Goal: Obtain resource: Download file/media

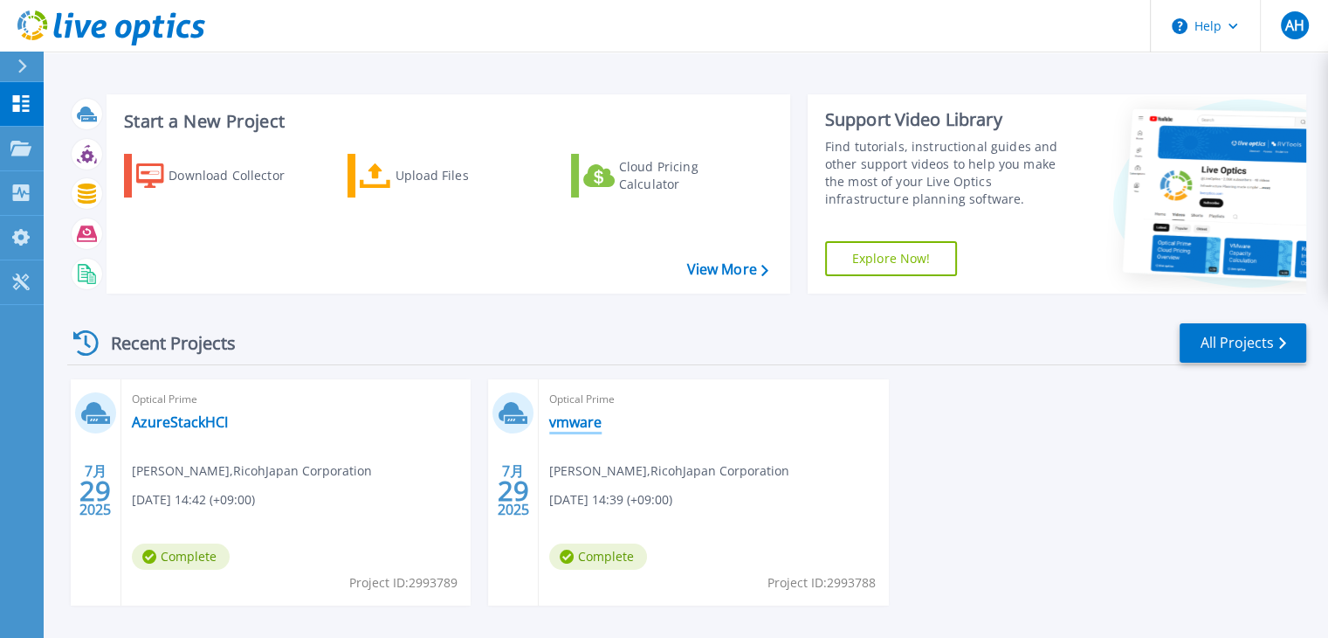
click at [566, 417] on link "vmware" at bounding box center [575, 421] width 52 height 17
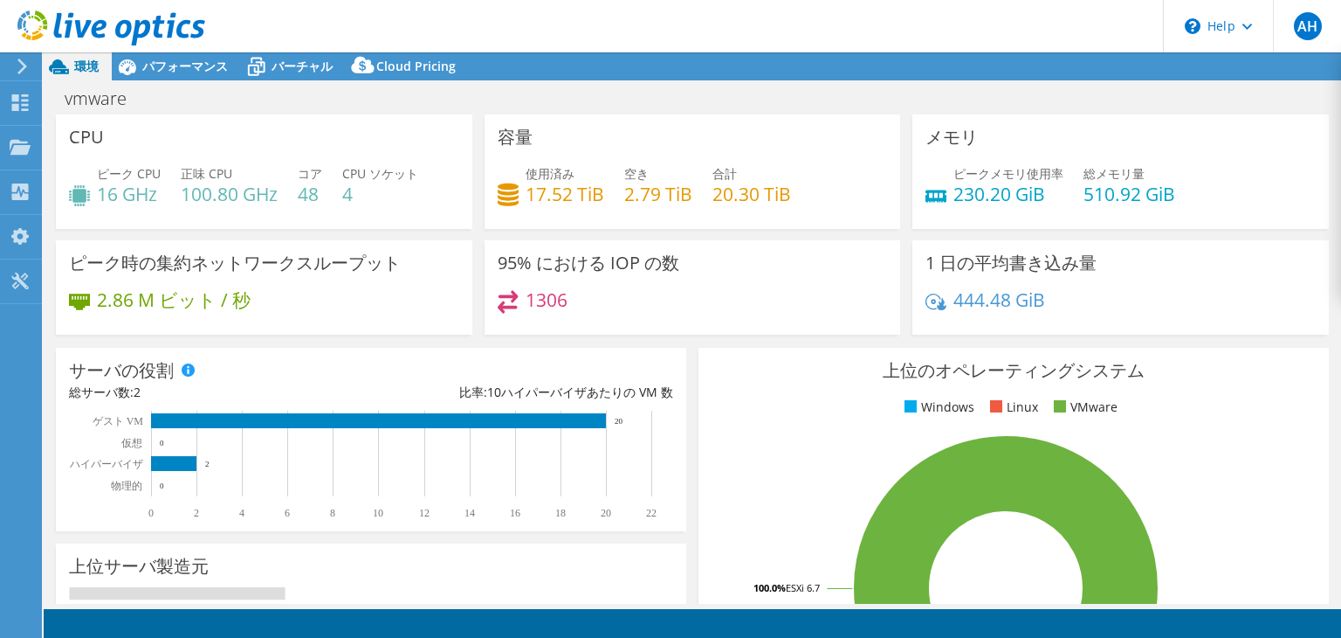
select select "USD"
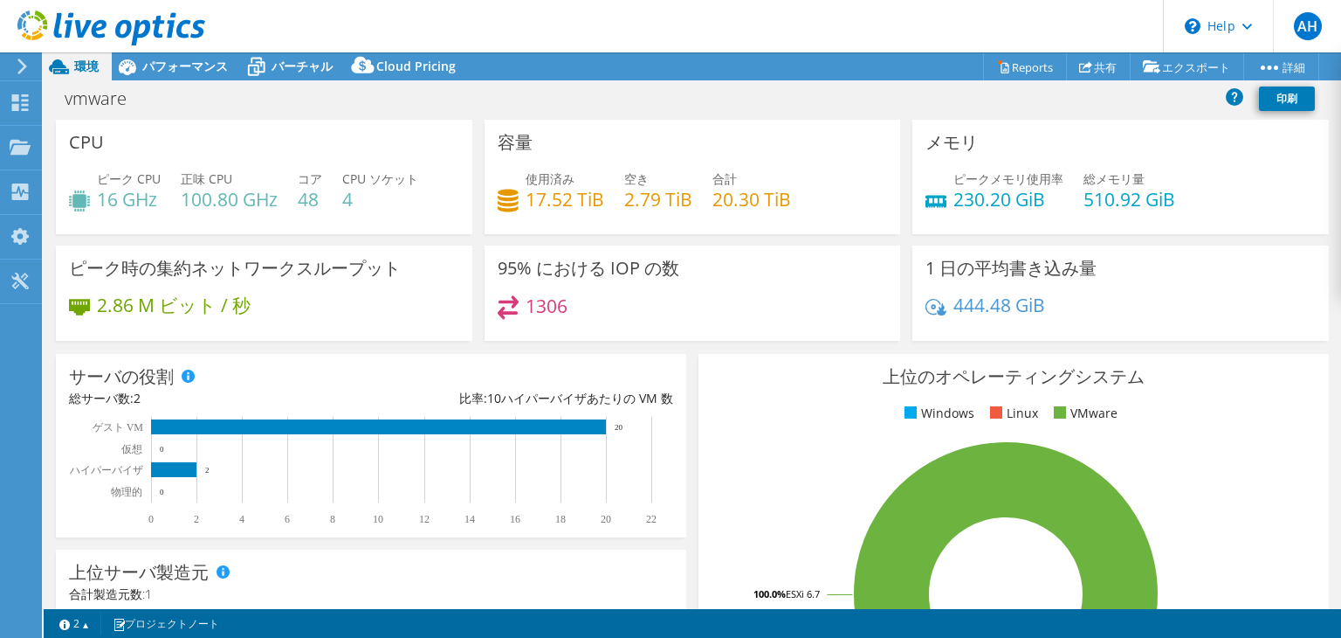
click at [21, 60] on icon at bounding box center [22, 67] width 13 height 16
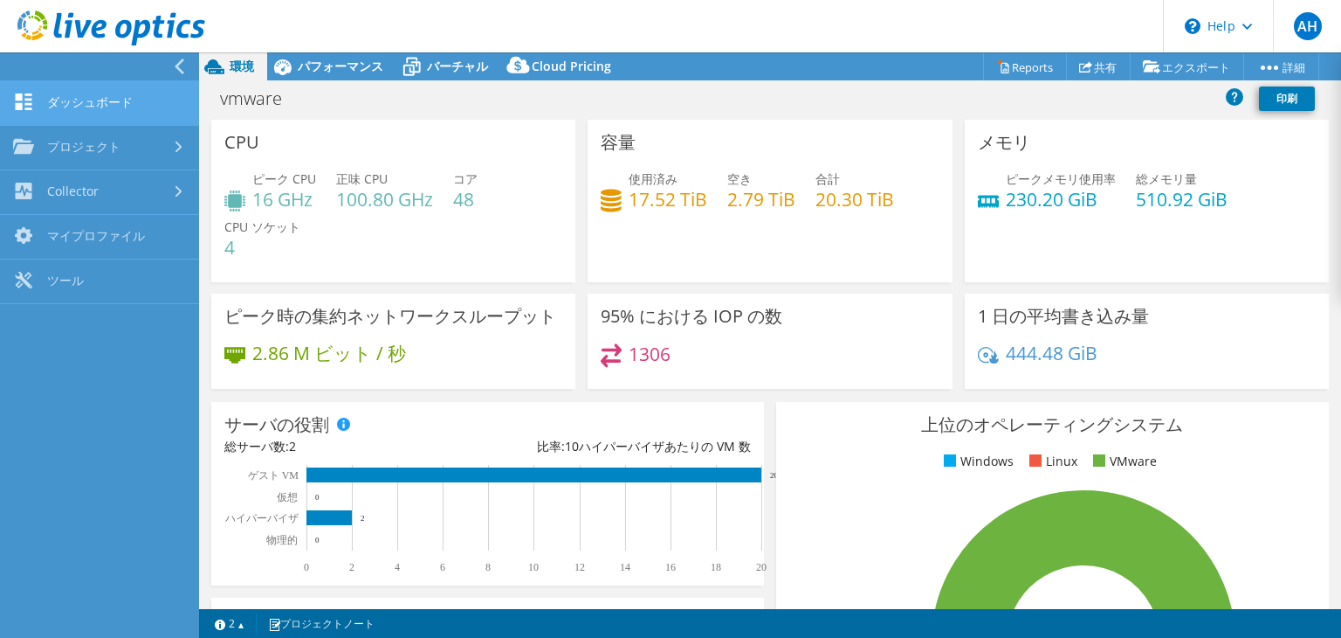
click at [52, 91] on link "ダッシュボード" at bounding box center [99, 103] width 199 height 45
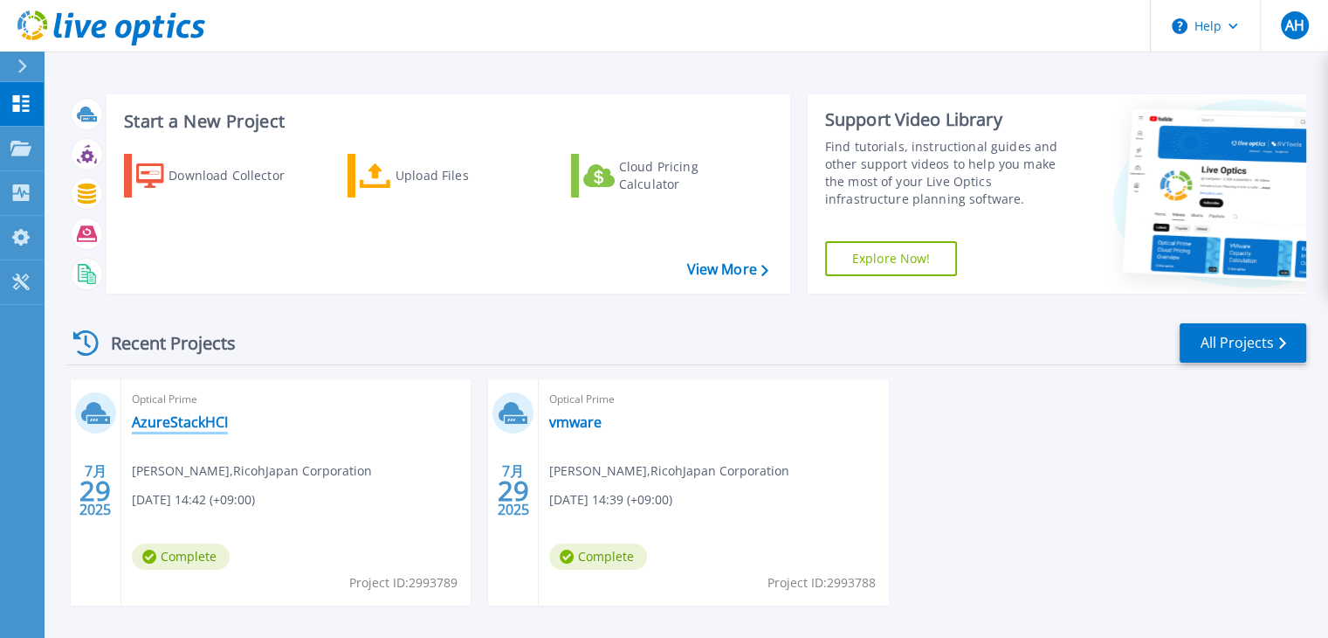
click at [180, 425] on link "AzureStackHCI" at bounding box center [180, 421] width 96 height 17
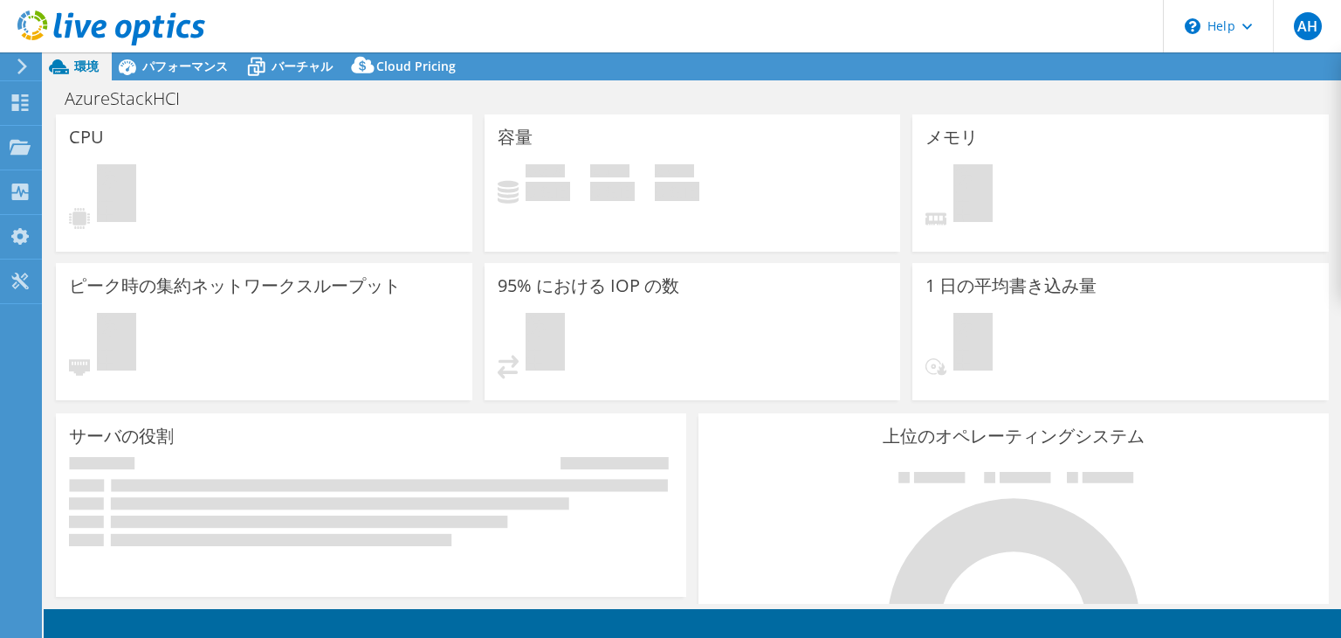
select select "Tokyo"
select select "JPY"
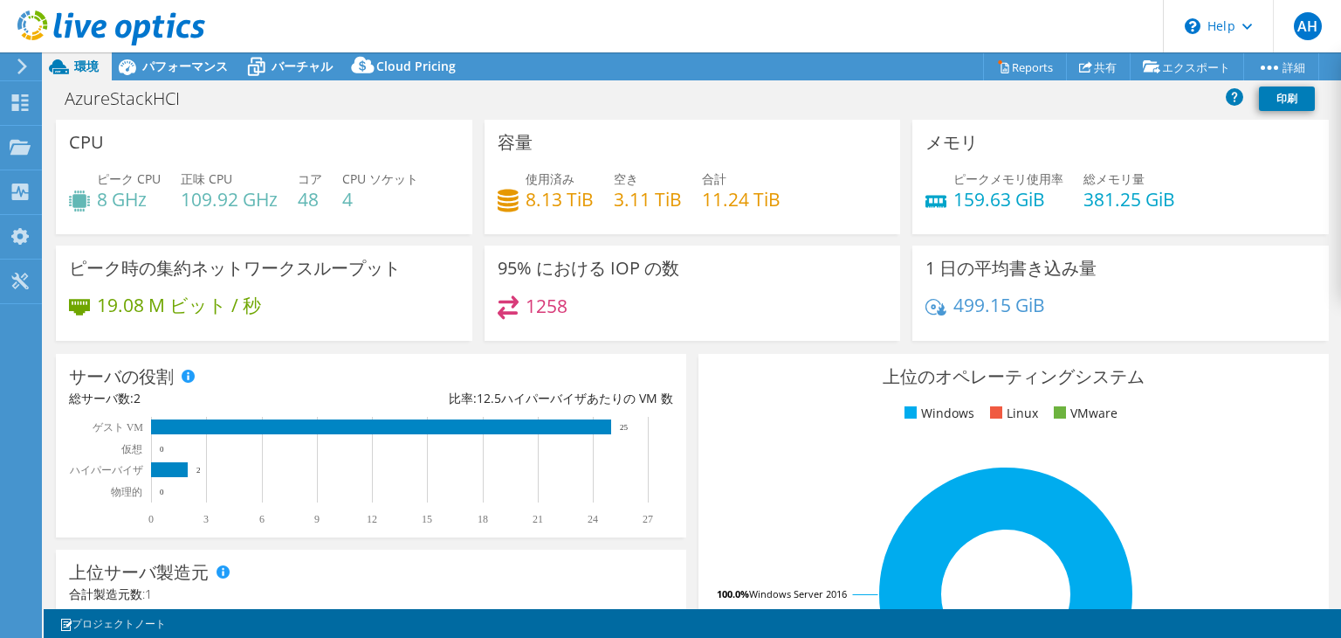
click at [18, 64] on icon at bounding box center [22, 67] width 13 height 16
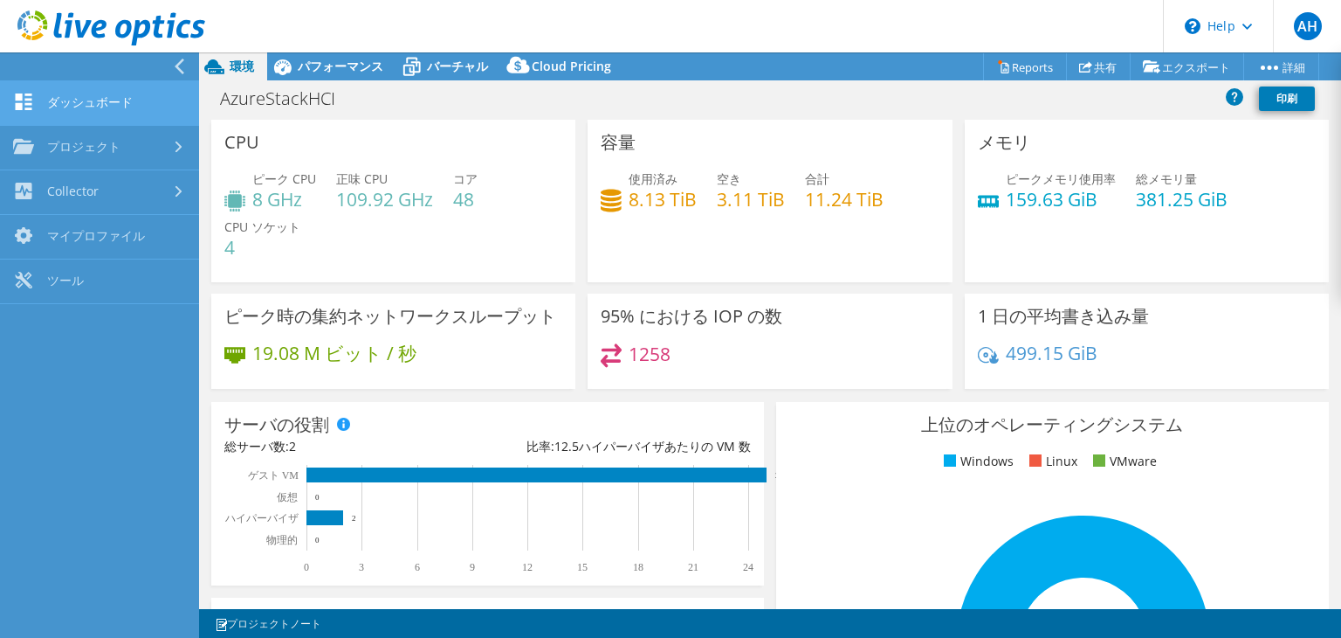
click at [104, 121] on link "ダッシュボード" at bounding box center [99, 103] width 199 height 45
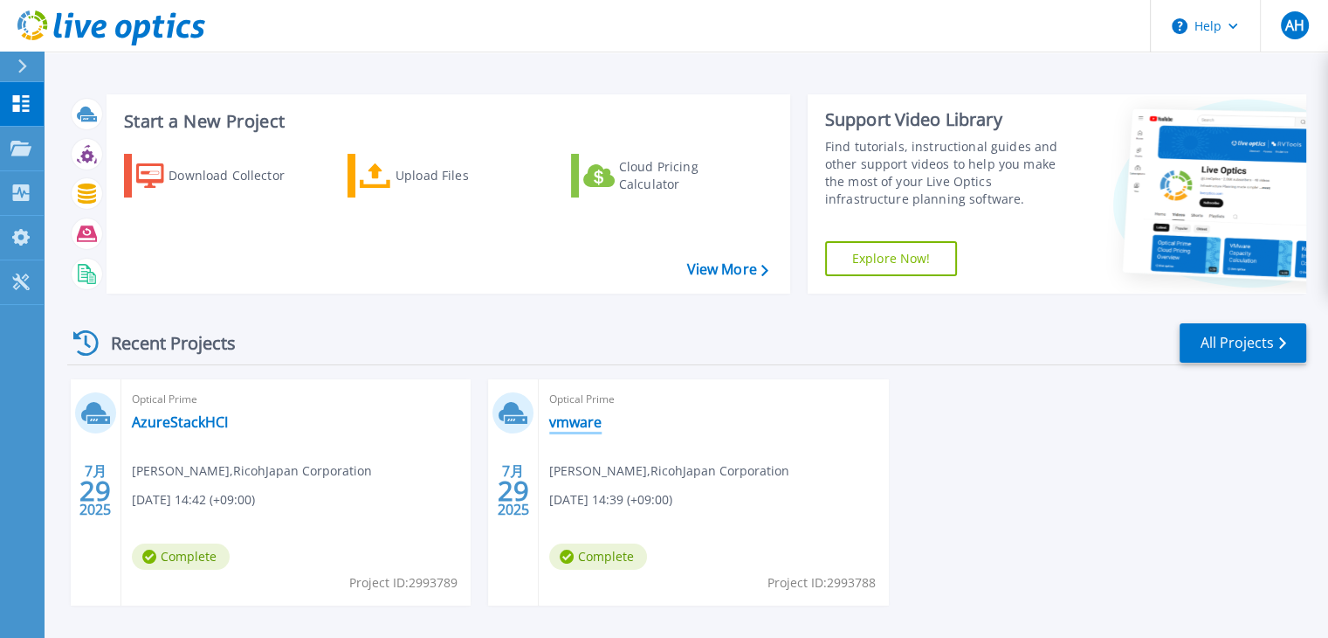
click at [583, 417] on link "vmware" at bounding box center [575, 421] width 52 height 17
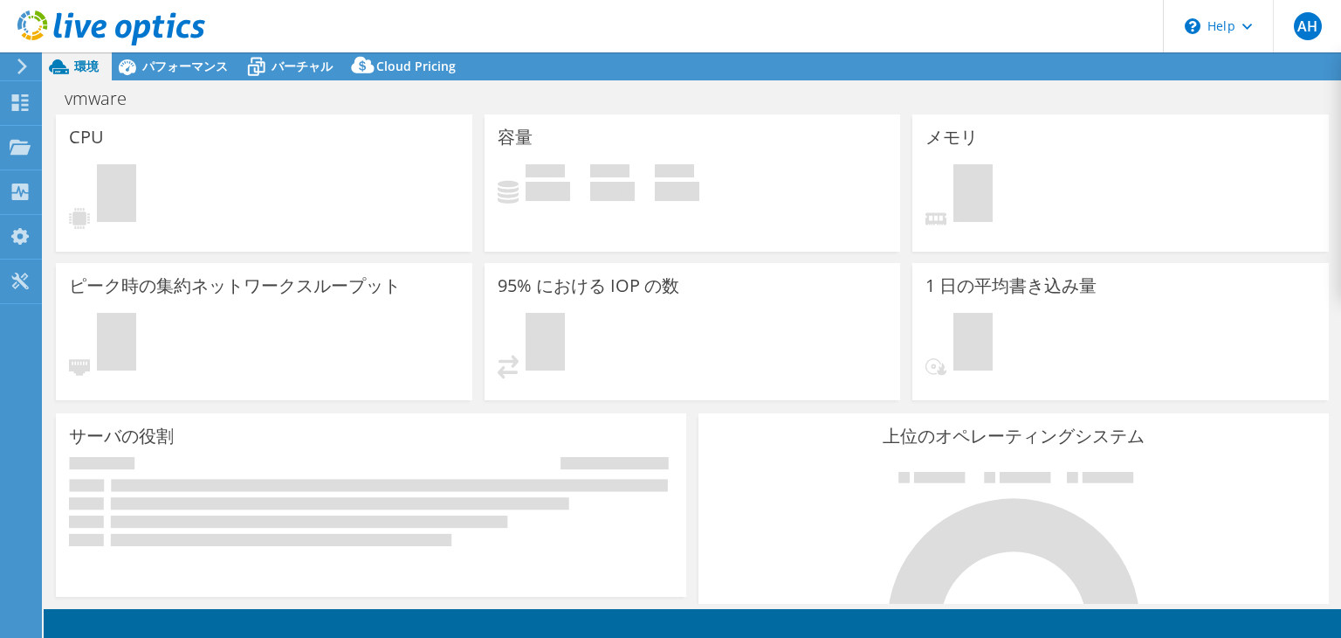
select select "USD"
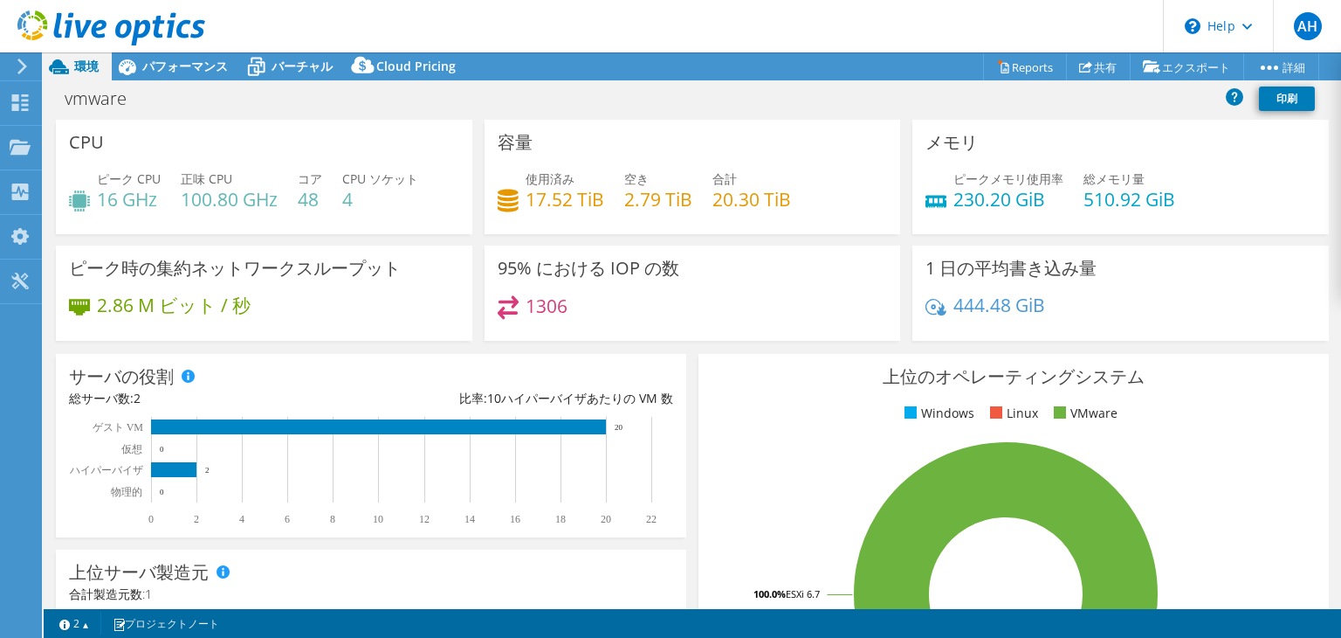
click at [13, 61] on div at bounding box center [19, 67] width 19 height 16
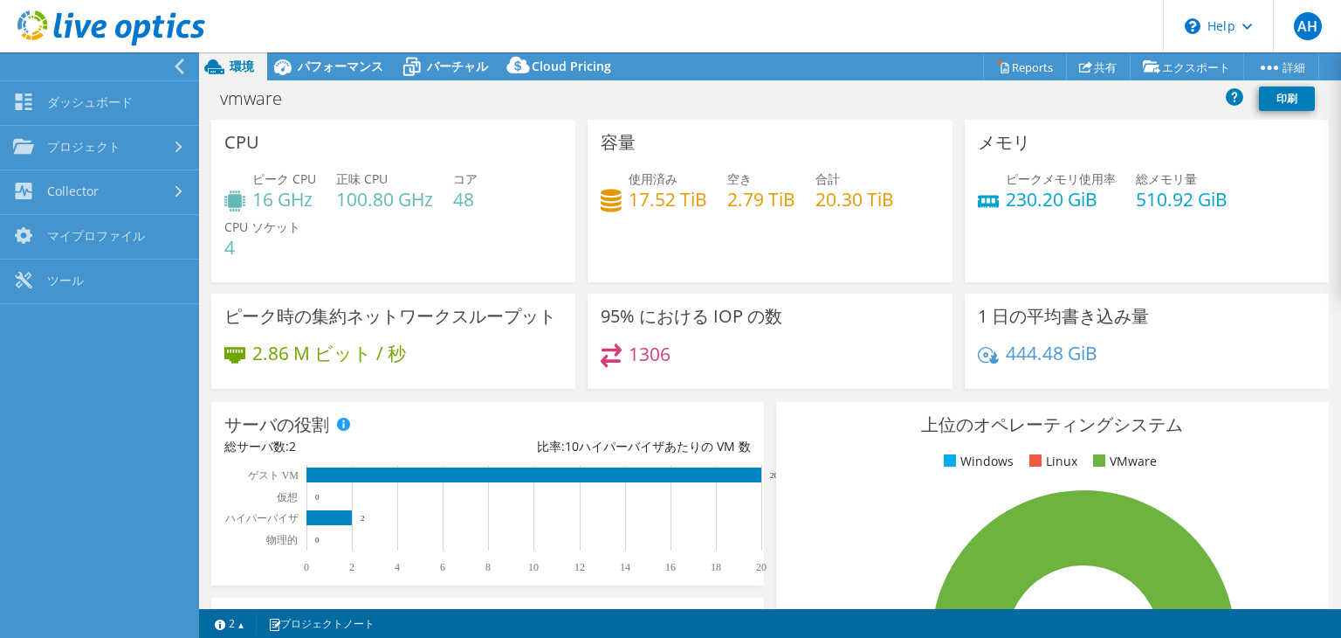
click at [183, 68] on icon at bounding box center [179, 67] width 13 height 16
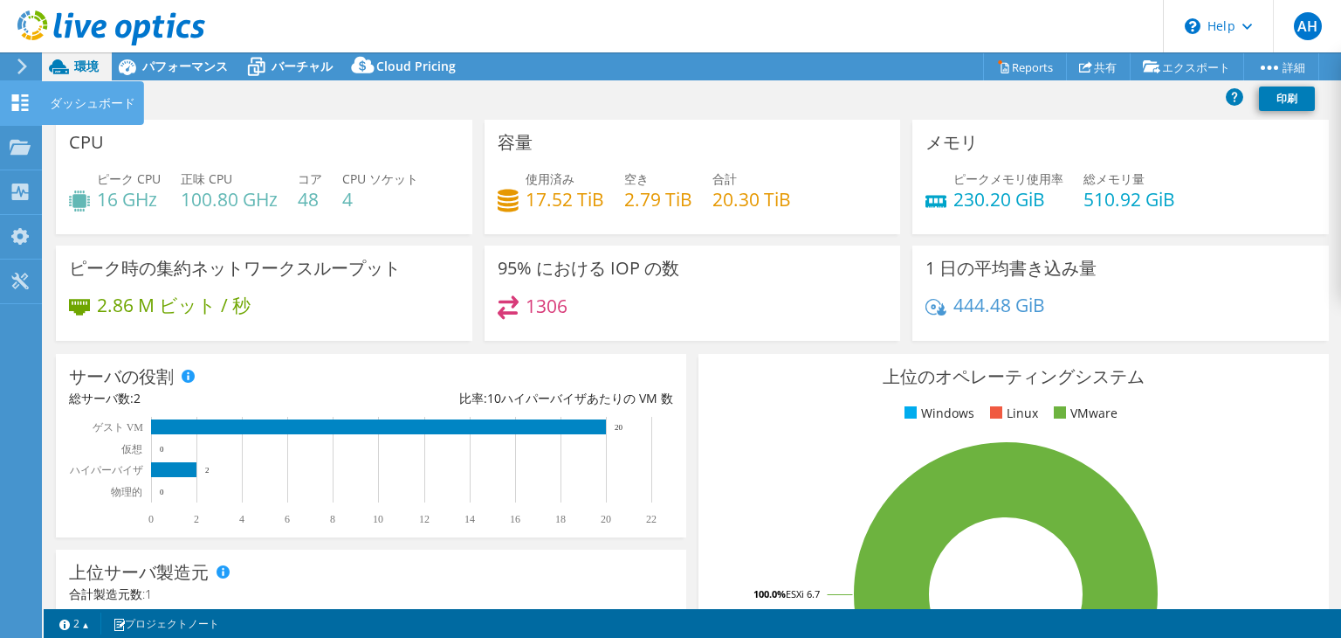
click at [44, 100] on div "ダッシュボード" at bounding box center [92, 103] width 103 height 44
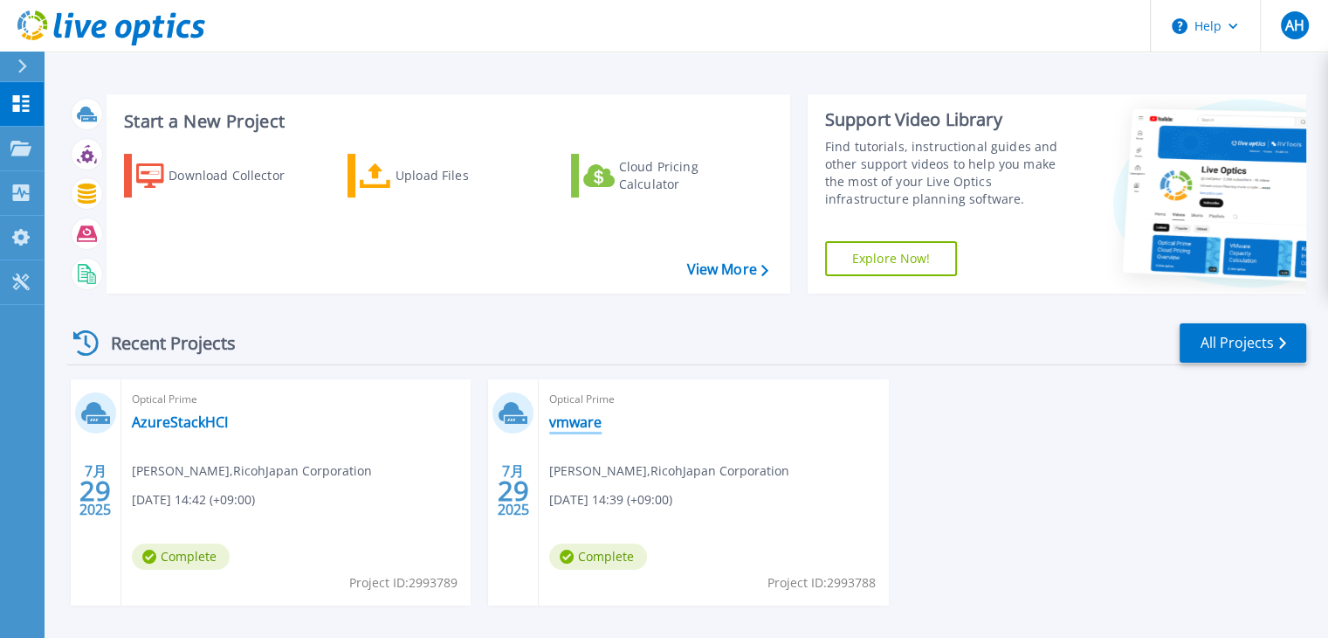
click at [576, 421] on link "vmware" at bounding box center [575, 421] width 52 height 17
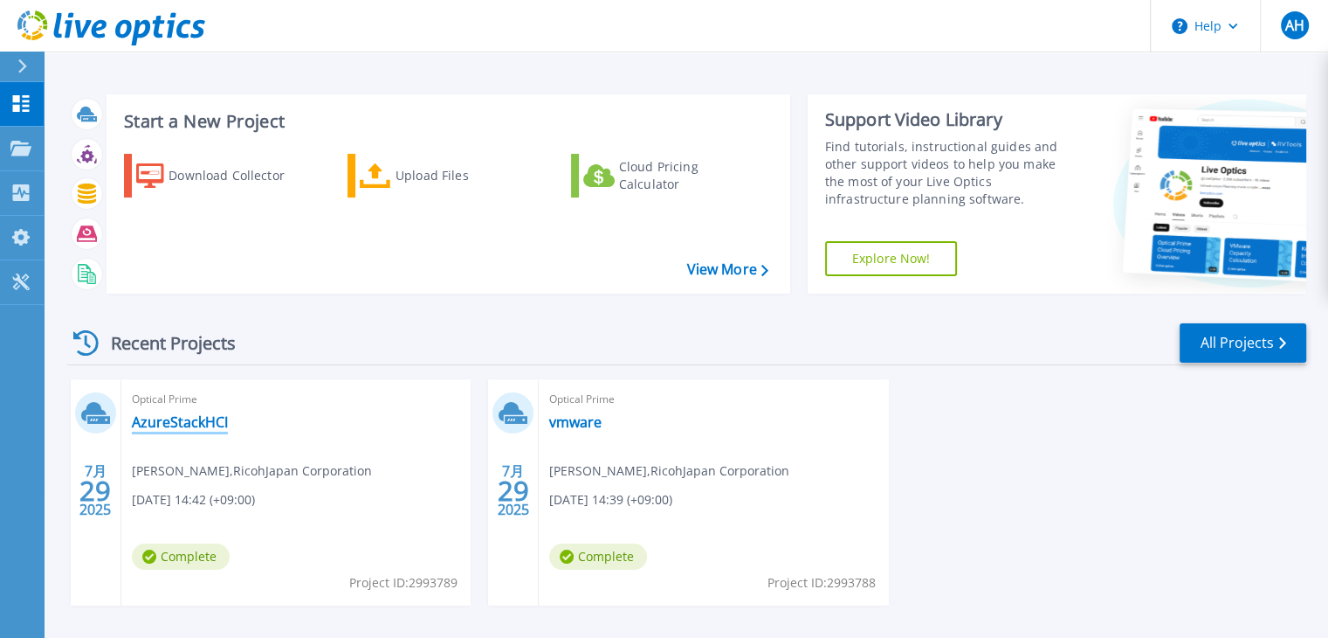
click at [183, 417] on link "AzureStackHCI" at bounding box center [180, 421] width 96 height 17
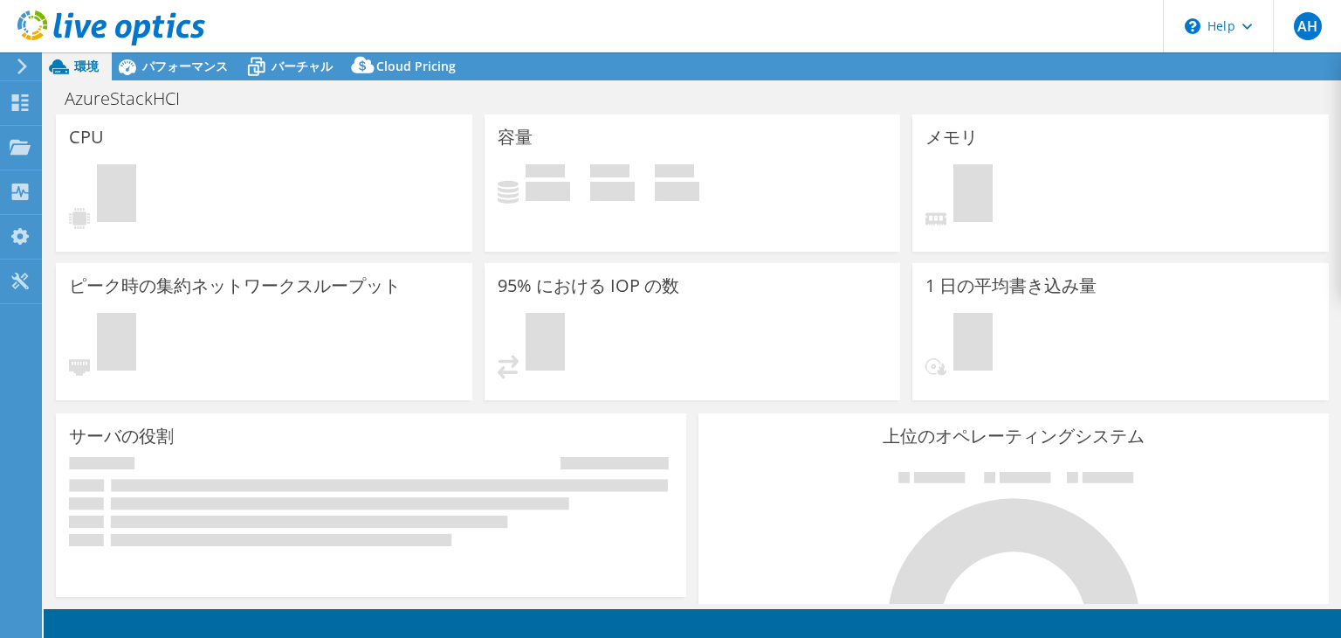
select select "[GEOGRAPHIC_DATA]"
select select "JPY"
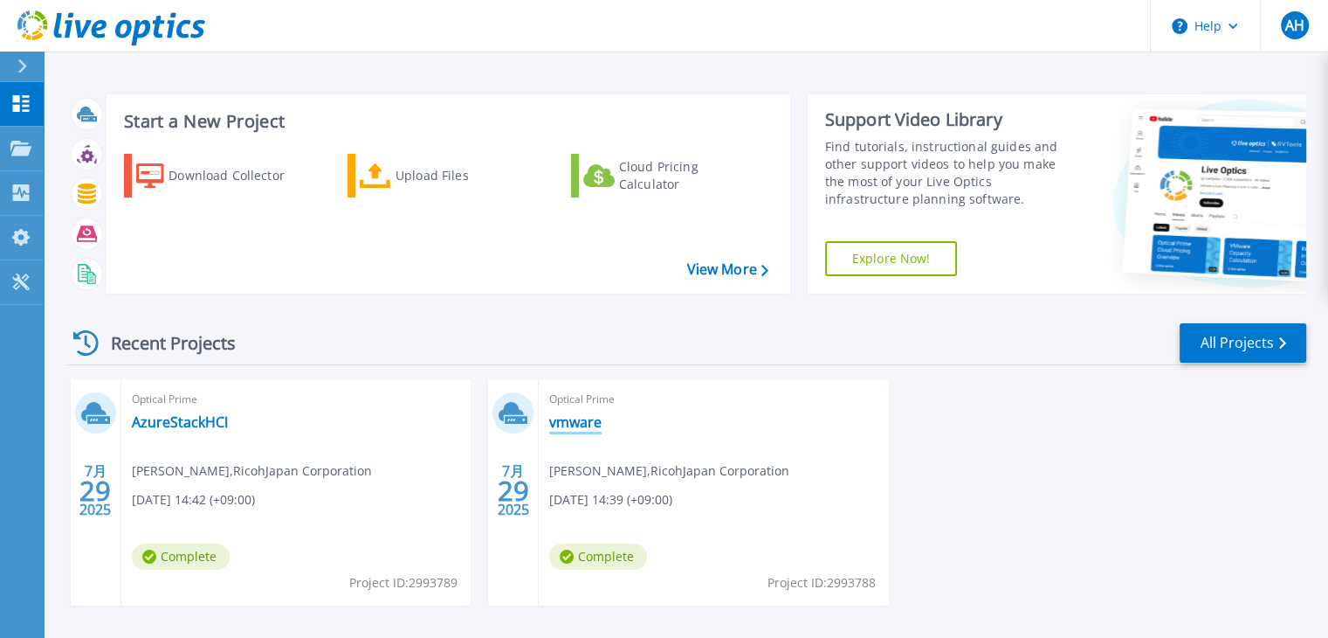
click at [597, 424] on link "vmware" at bounding box center [575, 421] width 52 height 17
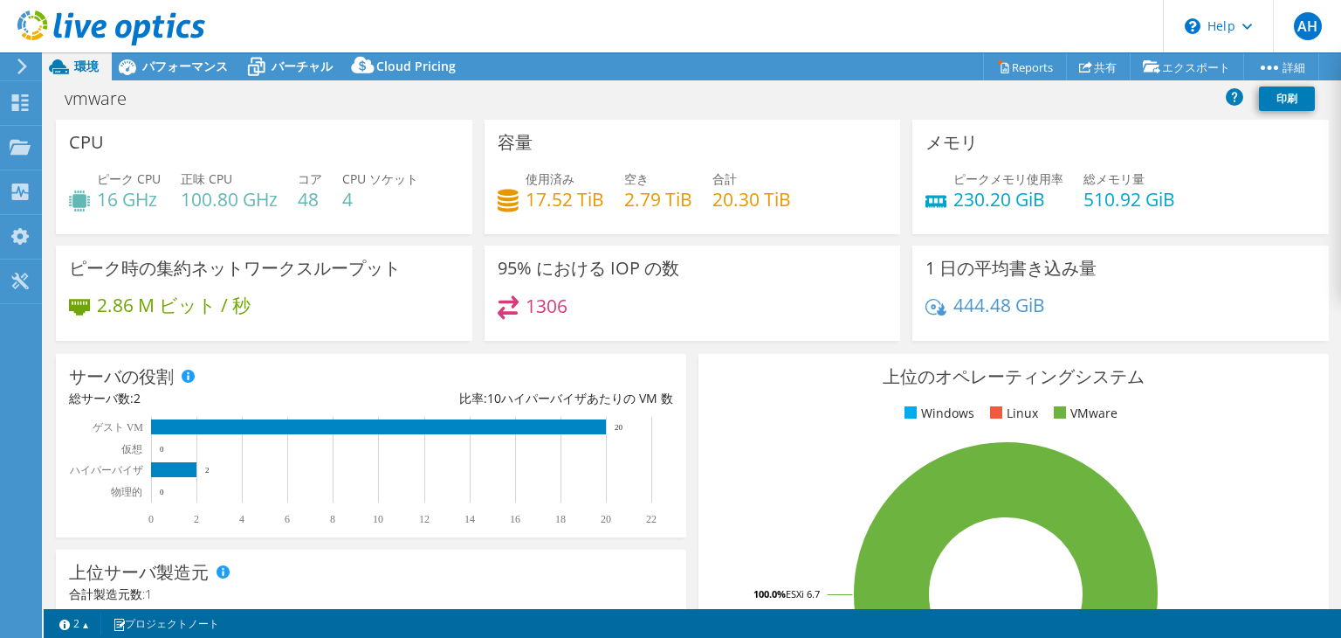
click at [17, 63] on icon at bounding box center [22, 67] width 13 height 16
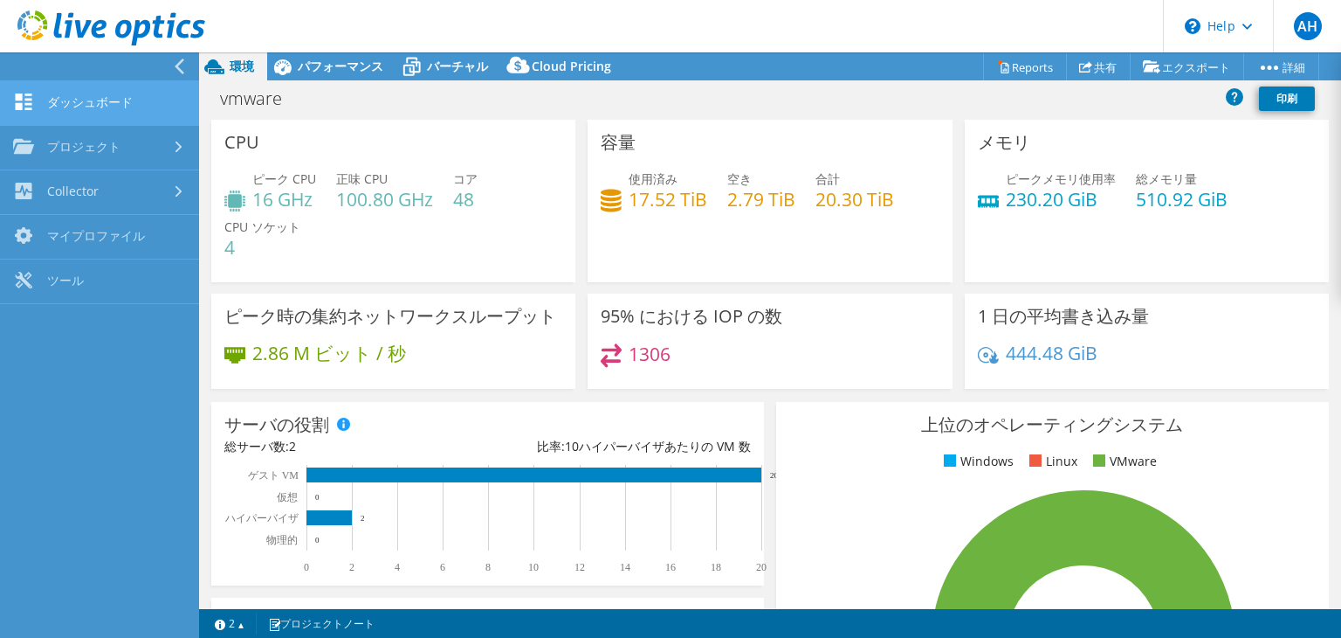
click at [121, 114] on link "ダッシュボード" at bounding box center [99, 103] width 199 height 45
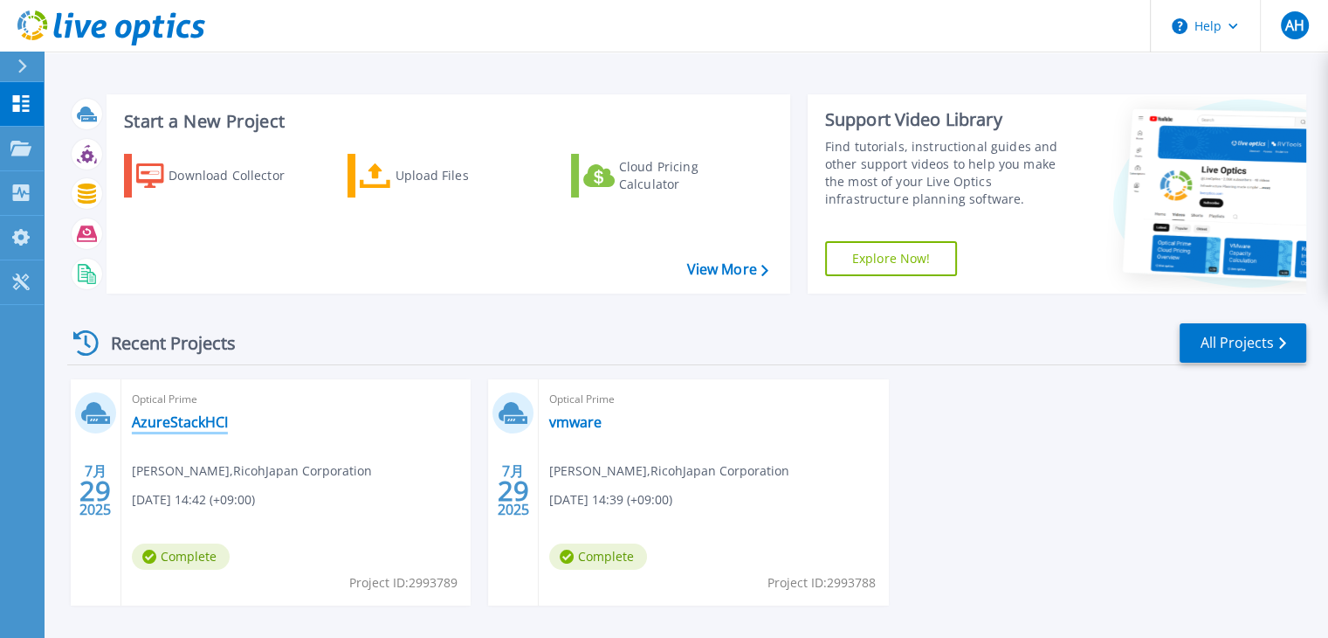
click at [209, 422] on link "AzureStackHCI" at bounding box center [180, 421] width 96 height 17
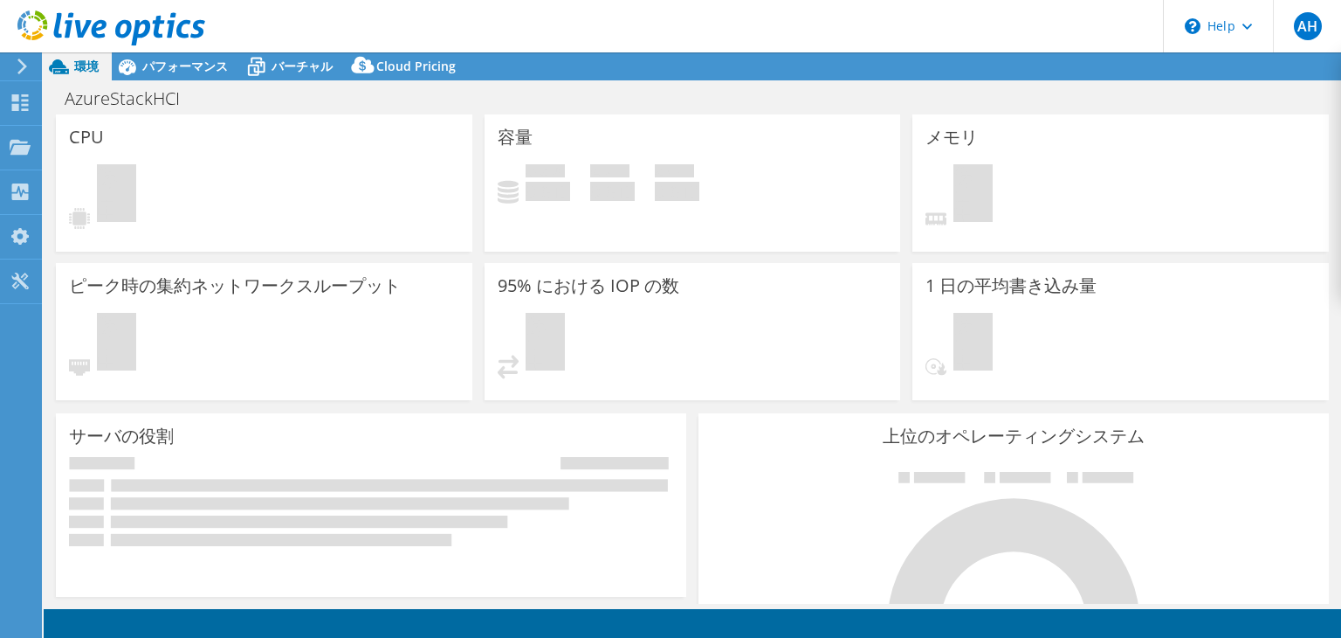
select select "Tokyo"
select select "JPY"
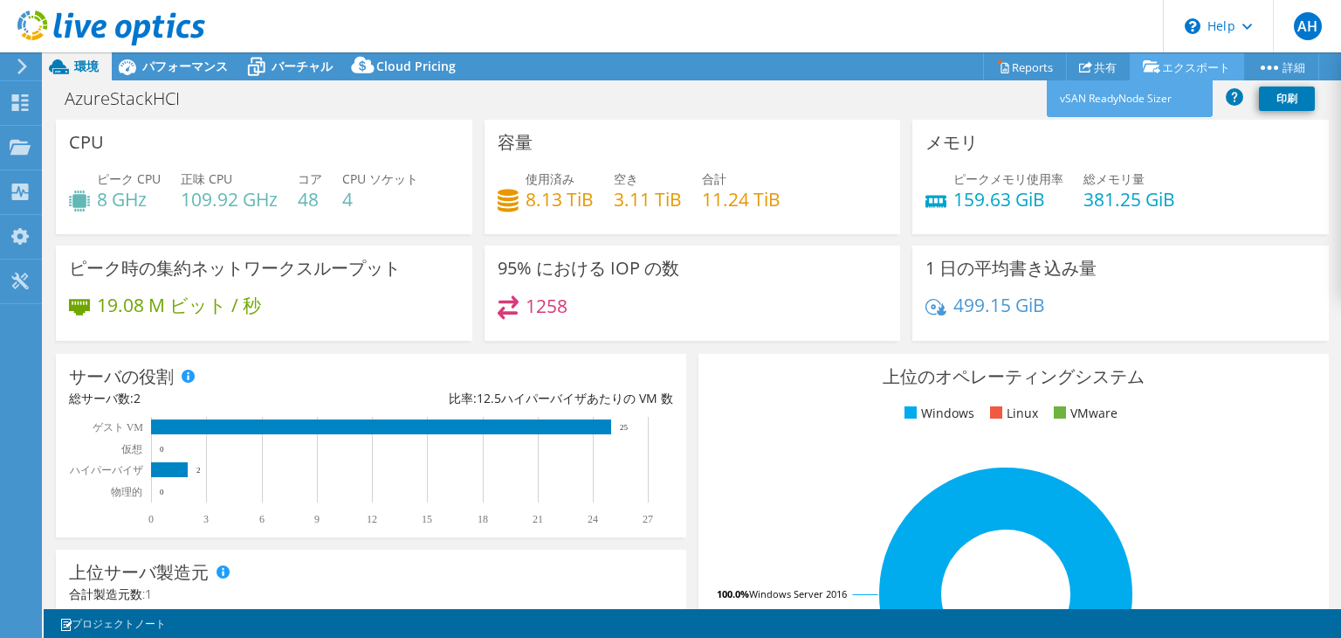
click at [1180, 65] on link "エクスポート" at bounding box center [1187, 66] width 114 height 27
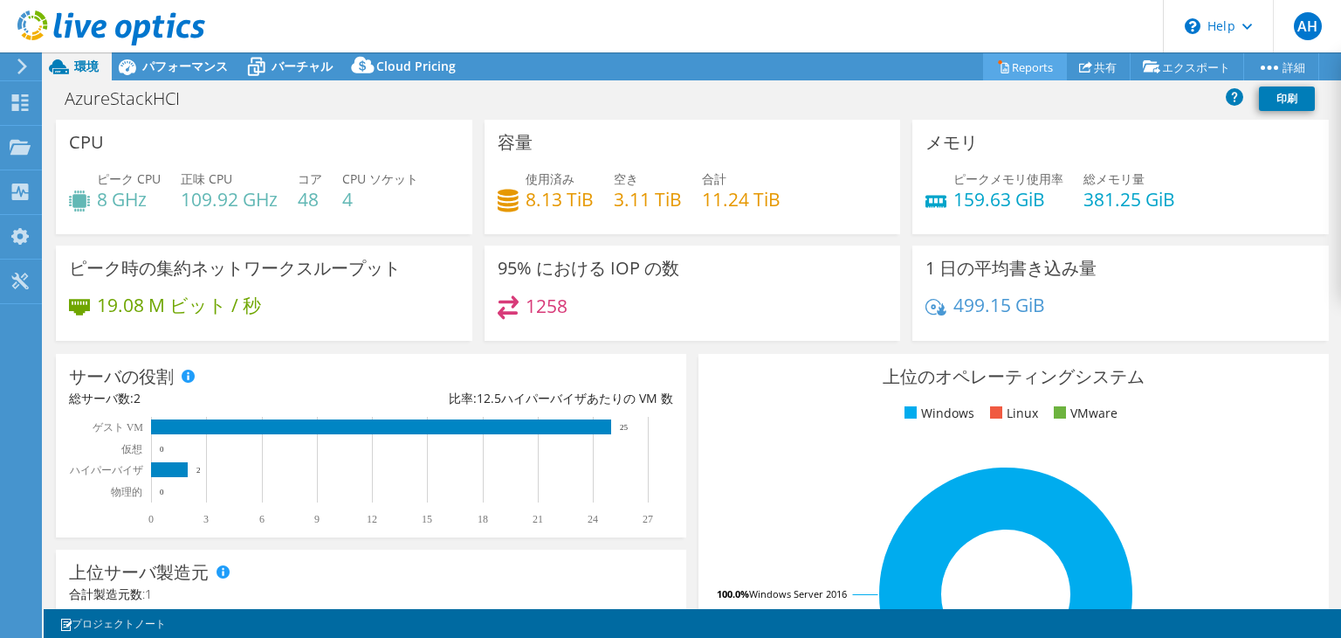
click at [1034, 71] on link "Reports" at bounding box center [1025, 66] width 84 height 27
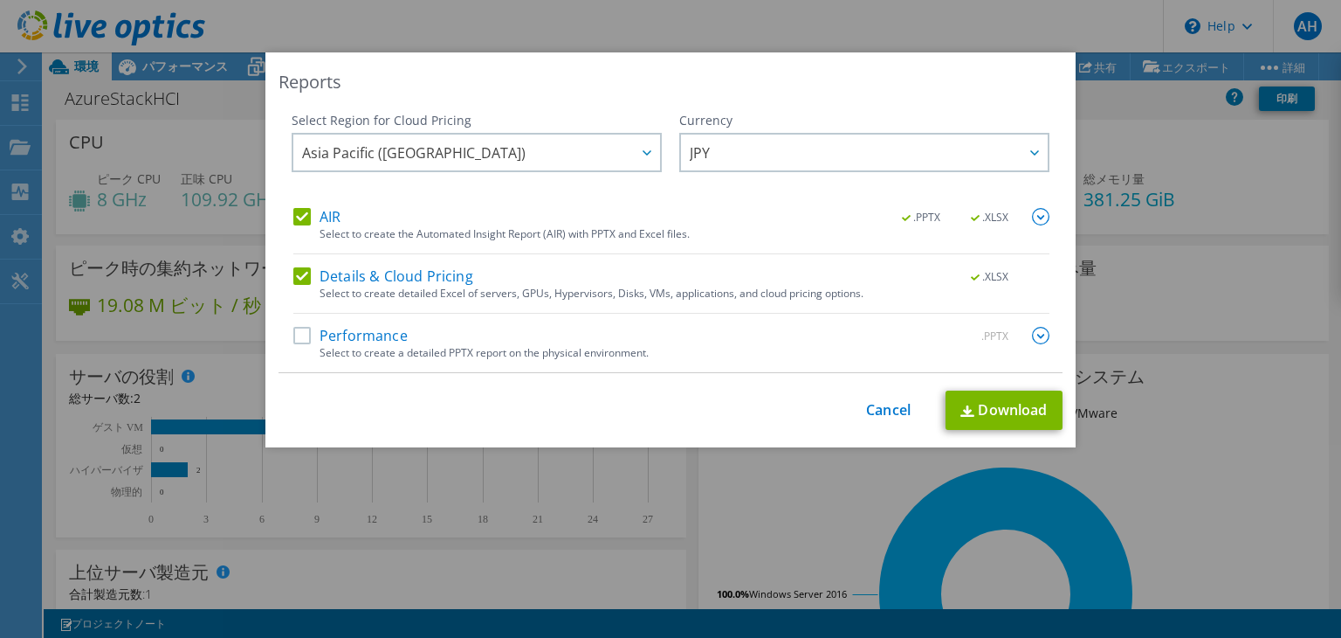
click at [303, 276] on label "Details & Cloud Pricing" at bounding box center [383, 275] width 180 height 17
click at [0, 0] on input "Details & Cloud Pricing" at bounding box center [0, 0] width 0 height 0
click at [985, 406] on link "Download" at bounding box center [1004, 409] width 117 height 39
click at [869, 402] on link "Cancel" at bounding box center [888, 410] width 45 height 17
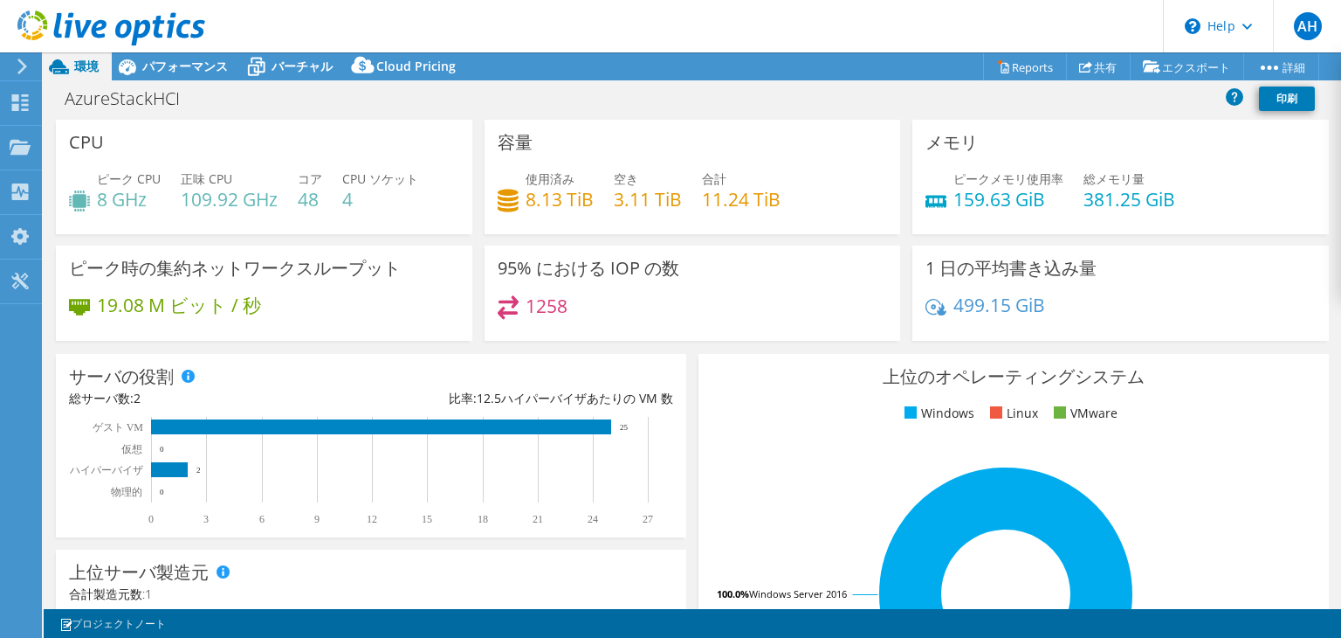
click at [23, 62] on icon at bounding box center [22, 67] width 13 height 16
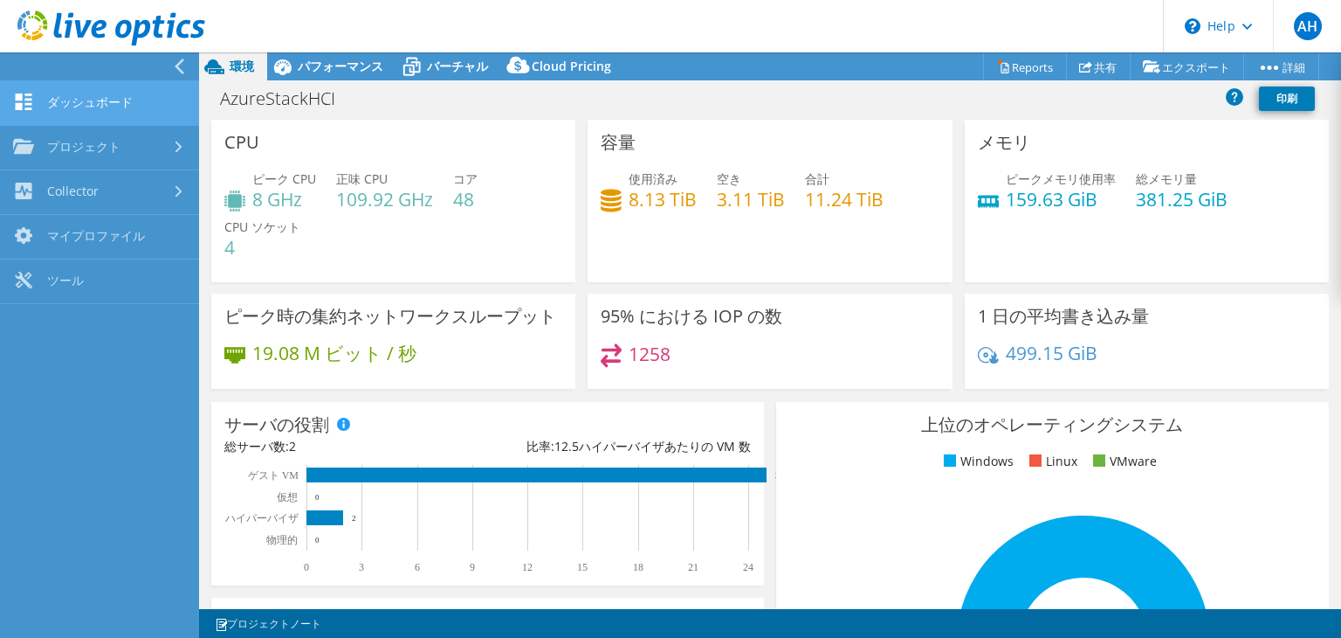
click at [171, 101] on link "ダッシュボード" at bounding box center [99, 103] width 199 height 45
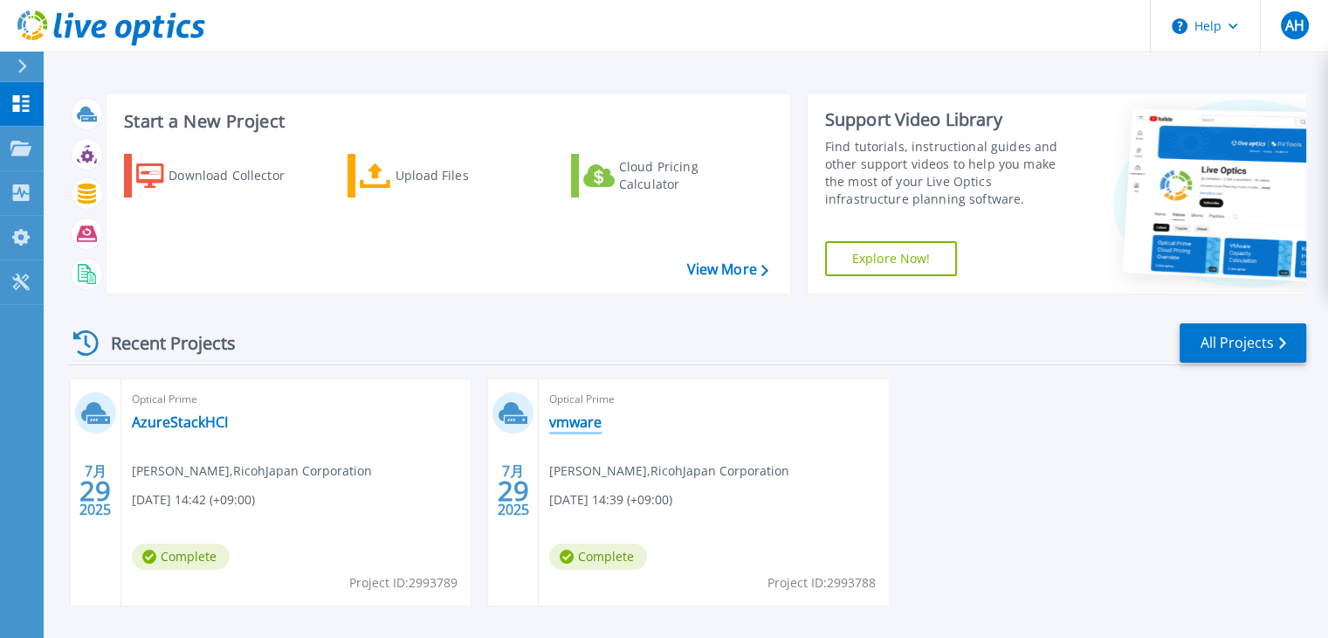
click at [578, 424] on link "vmware" at bounding box center [575, 421] width 52 height 17
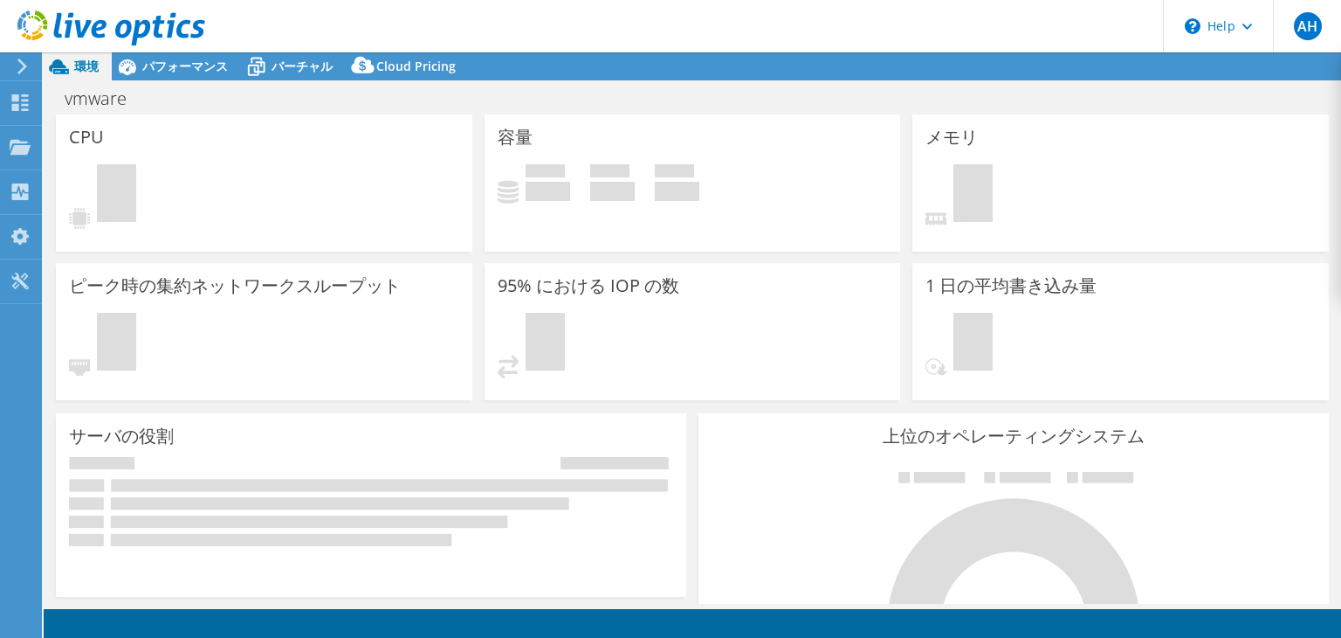
select select "USD"
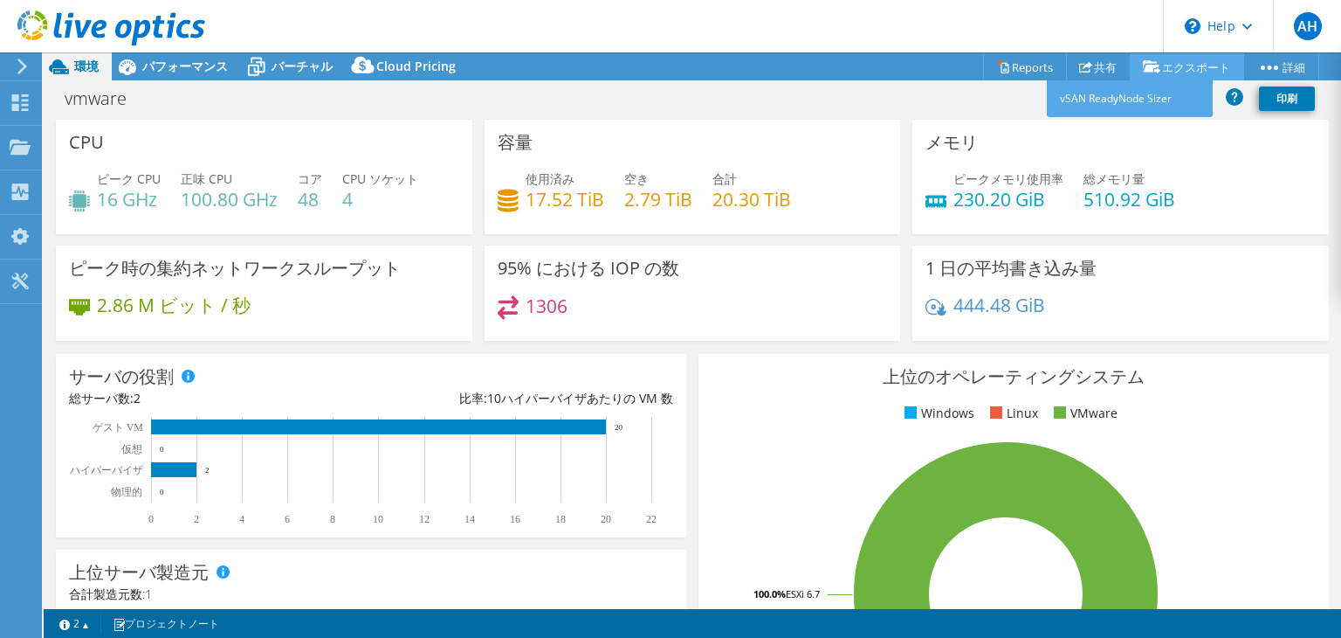
click at [1190, 70] on link "エクスポート" at bounding box center [1187, 66] width 114 height 27
click at [1155, 64] on icon at bounding box center [1151, 66] width 17 height 13
click at [1216, 165] on div "メモリ ピークメモリ使用率 230.20 GiB 総メモリ量 510.92 GiB" at bounding box center [1121, 177] width 417 height 114
click at [1207, 65] on link "エクスポート" at bounding box center [1187, 66] width 114 height 27
click at [1174, 97] on link "vSAN ReadyNode Sizer" at bounding box center [1130, 98] width 166 height 37
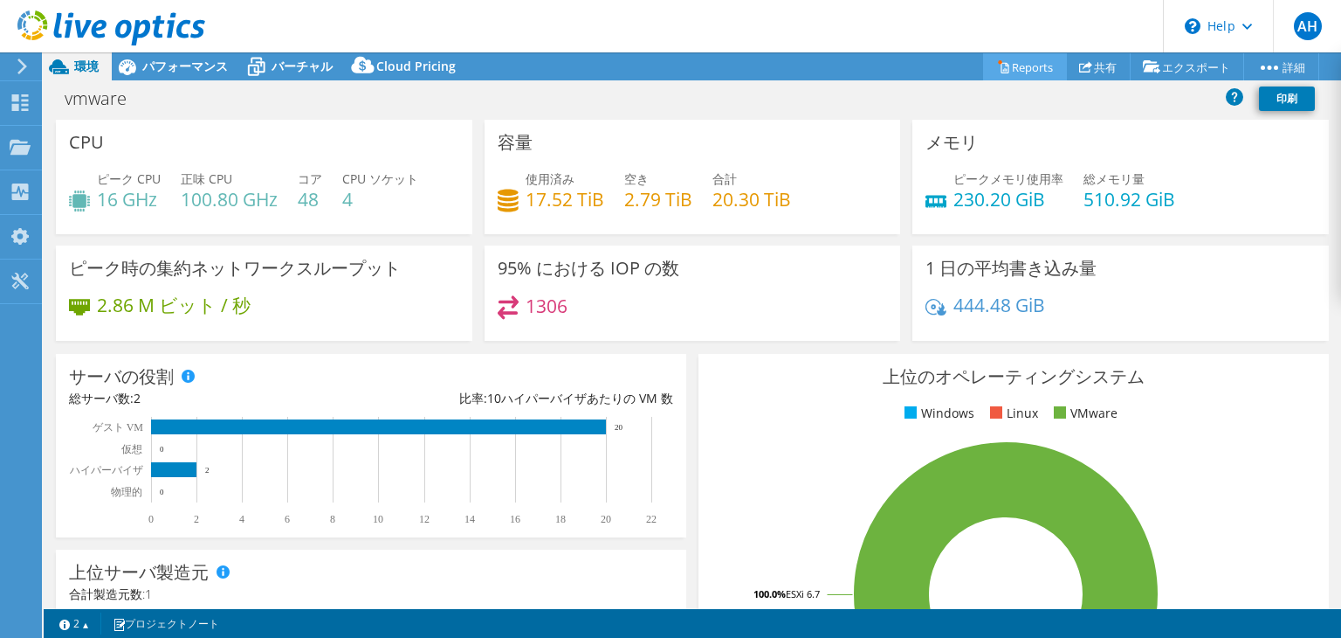
click at [1021, 67] on link "Reports" at bounding box center [1025, 66] width 84 height 27
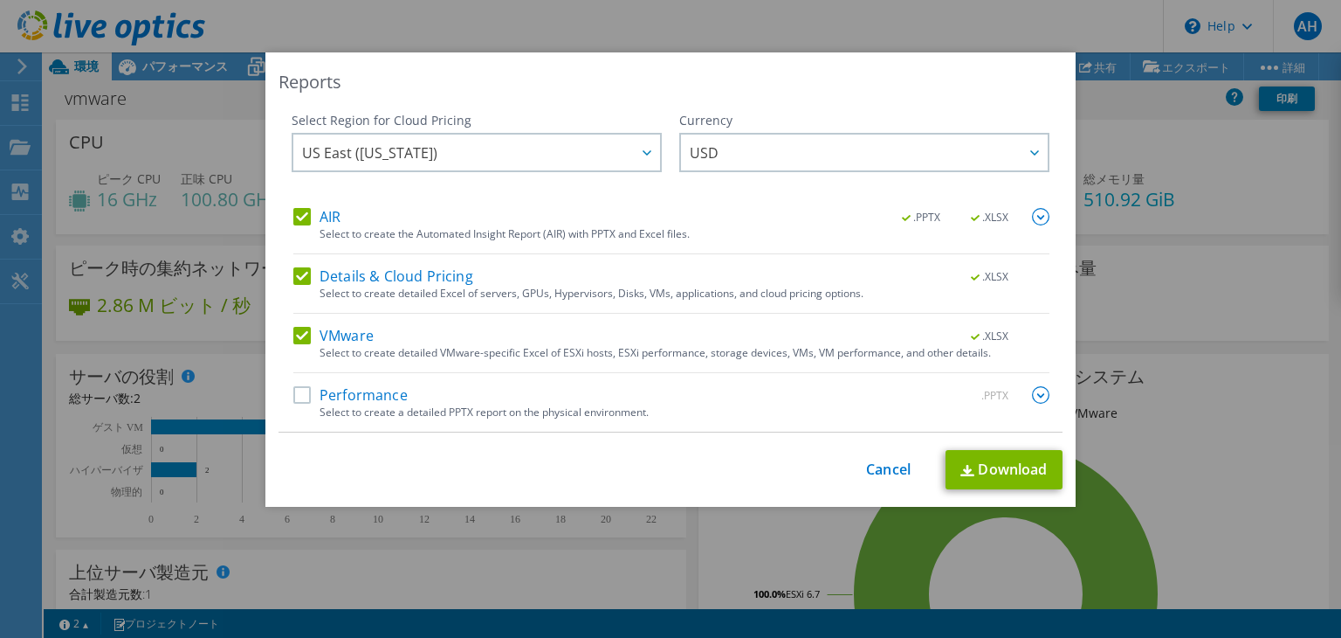
click at [296, 276] on label "Details & Cloud Pricing" at bounding box center [383, 275] width 180 height 17
click at [0, 0] on input "Details & Cloud Pricing" at bounding box center [0, 0] width 0 height 0
click at [304, 338] on label "VMware" at bounding box center [333, 335] width 80 height 17
click at [0, 0] on input "VMware" at bounding box center [0, 0] width 0 height 0
click at [978, 459] on link "Download" at bounding box center [1004, 469] width 117 height 39
